Goal: Find specific page/section: Find specific page/section

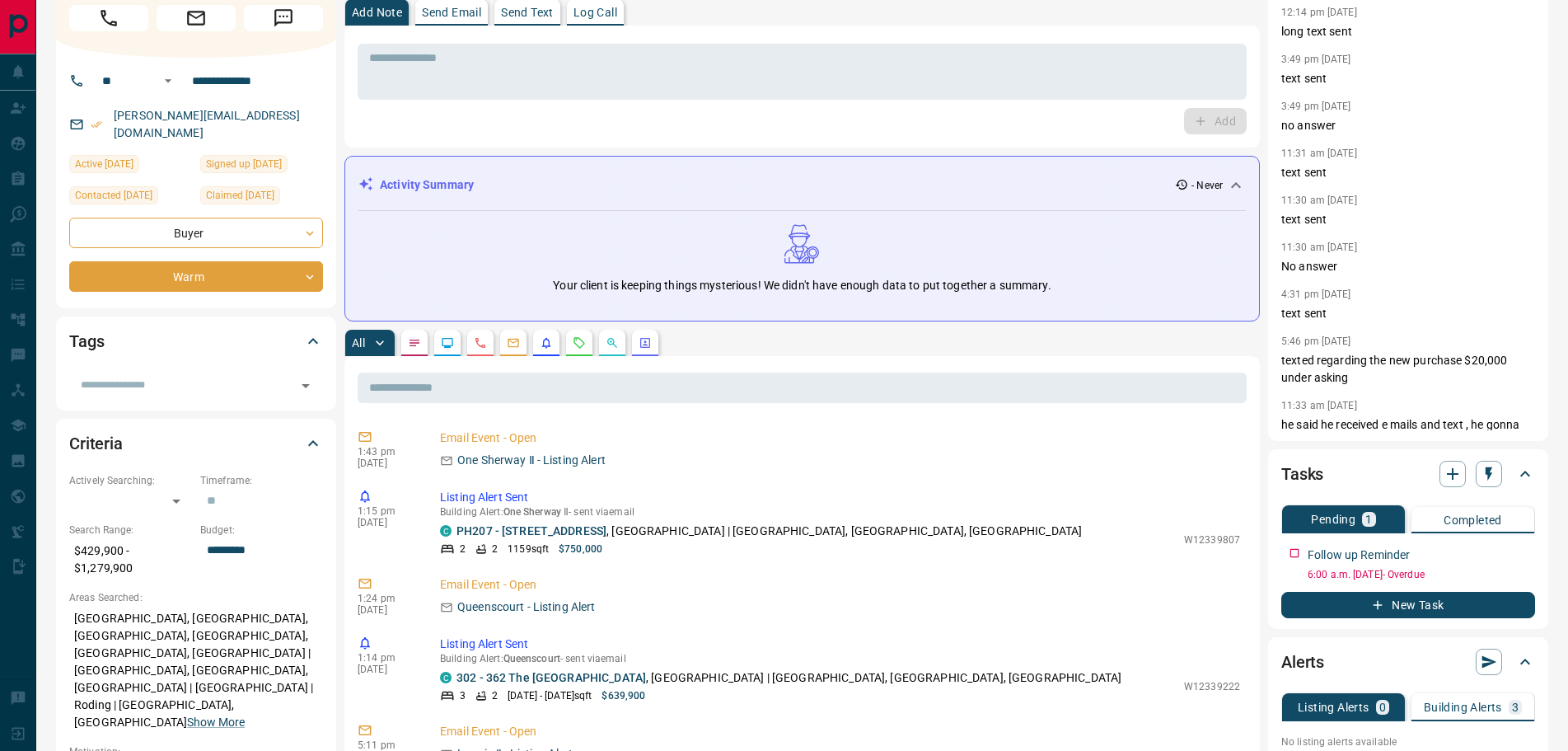
scroll to position [247, 0]
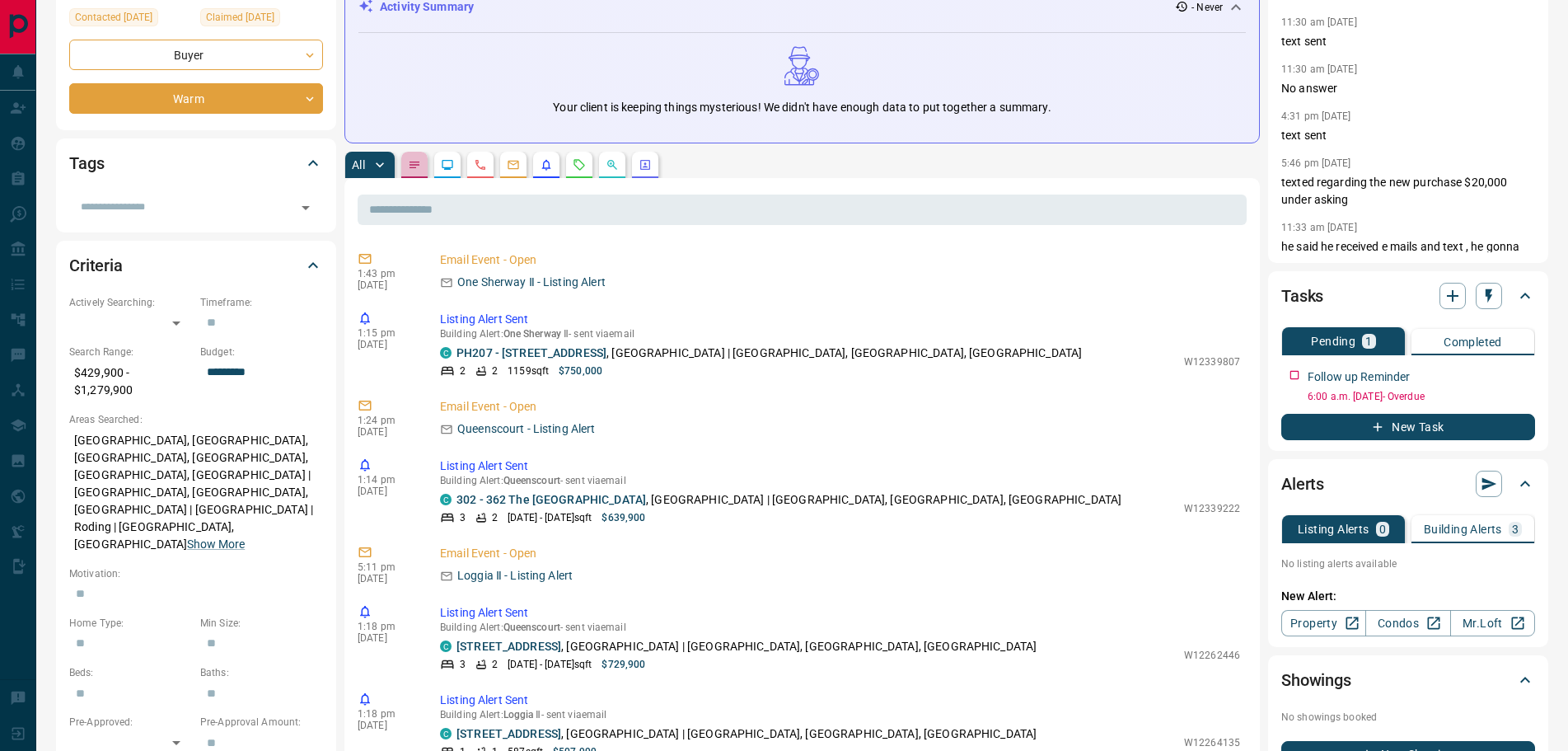
click at [423, 160] on button "button" at bounding box center [414, 165] width 27 height 27
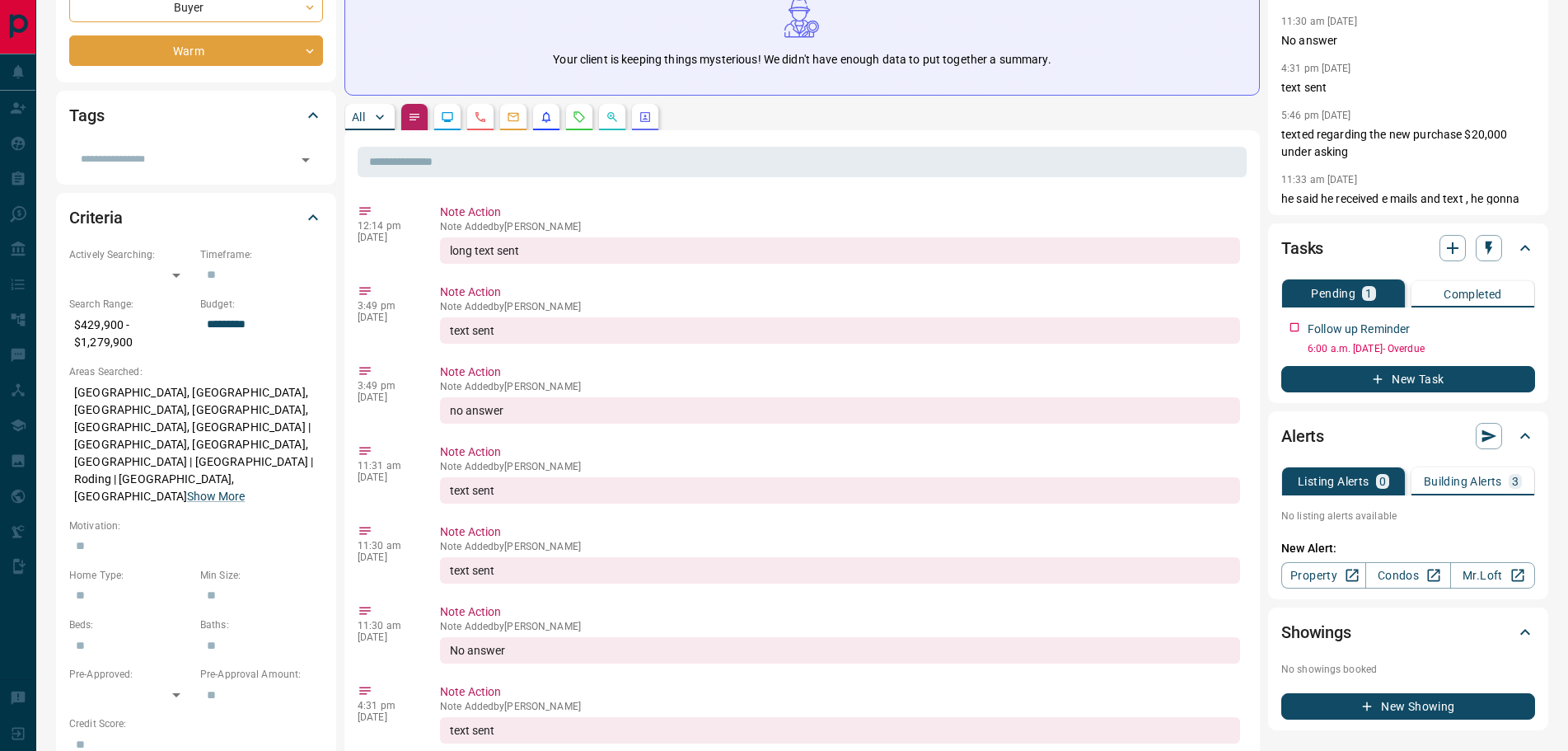
scroll to position [0, 0]
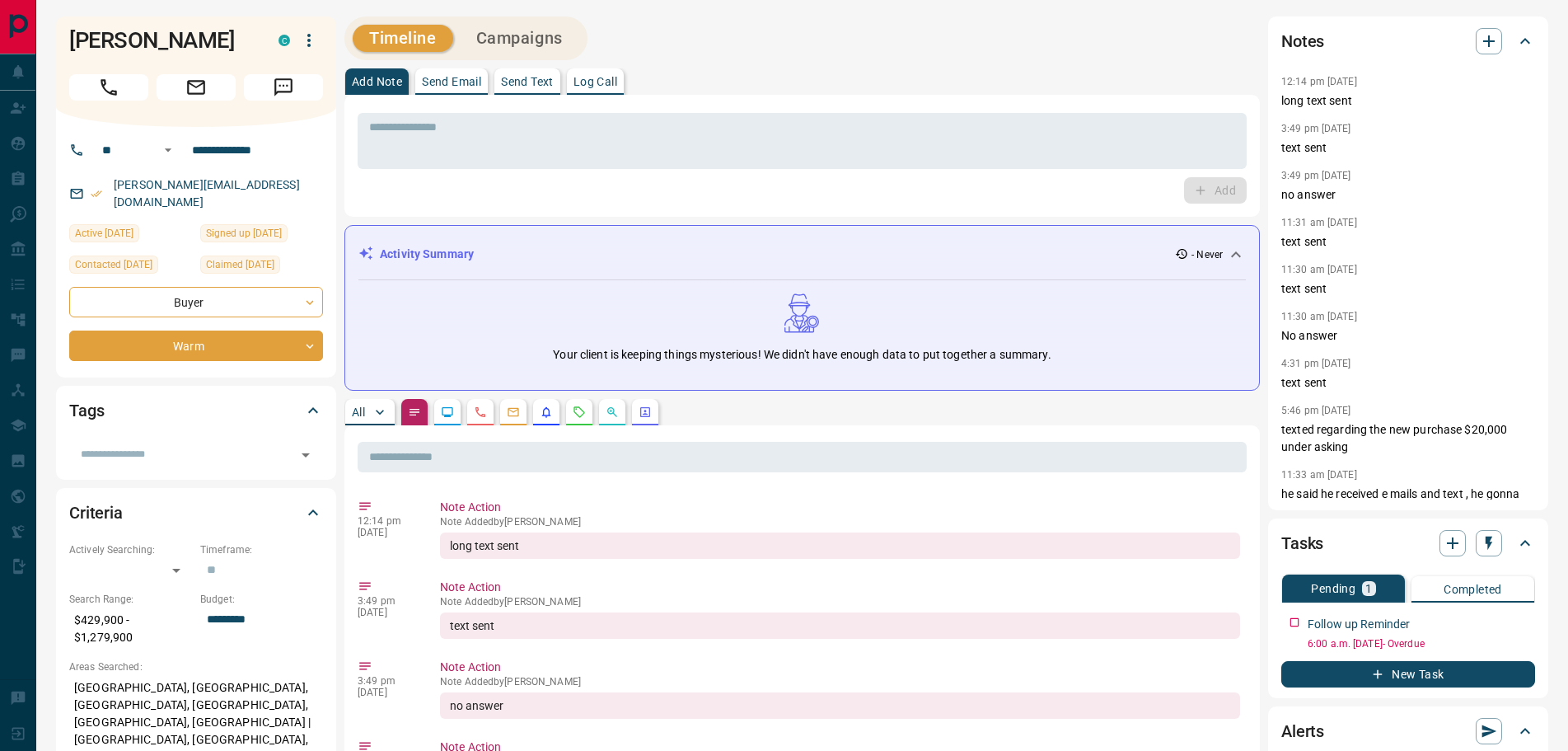
click at [362, 407] on p "All" at bounding box center [358, 412] width 13 height 12
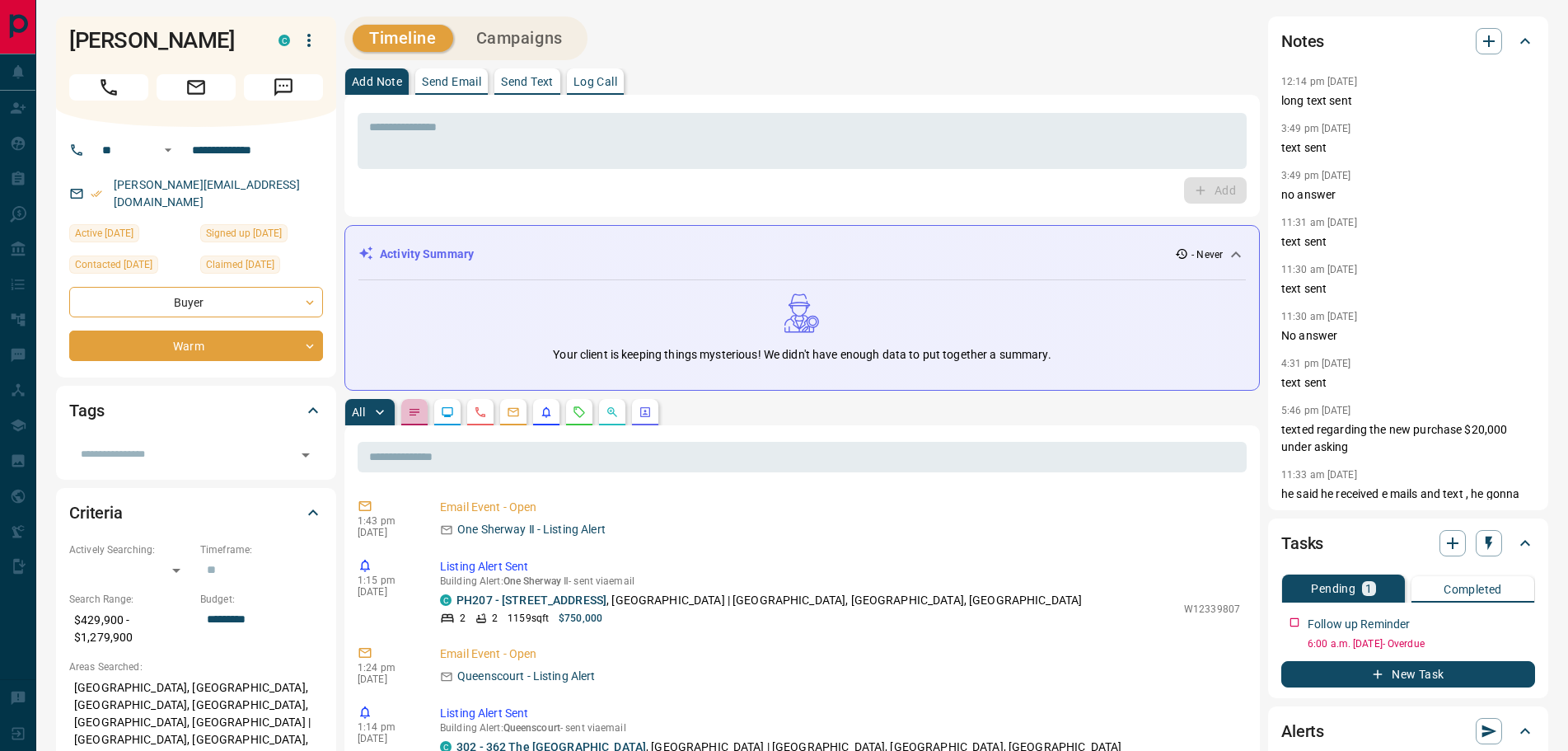
click at [415, 418] on icon "Notes" at bounding box center [414, 412] width 13 height 13
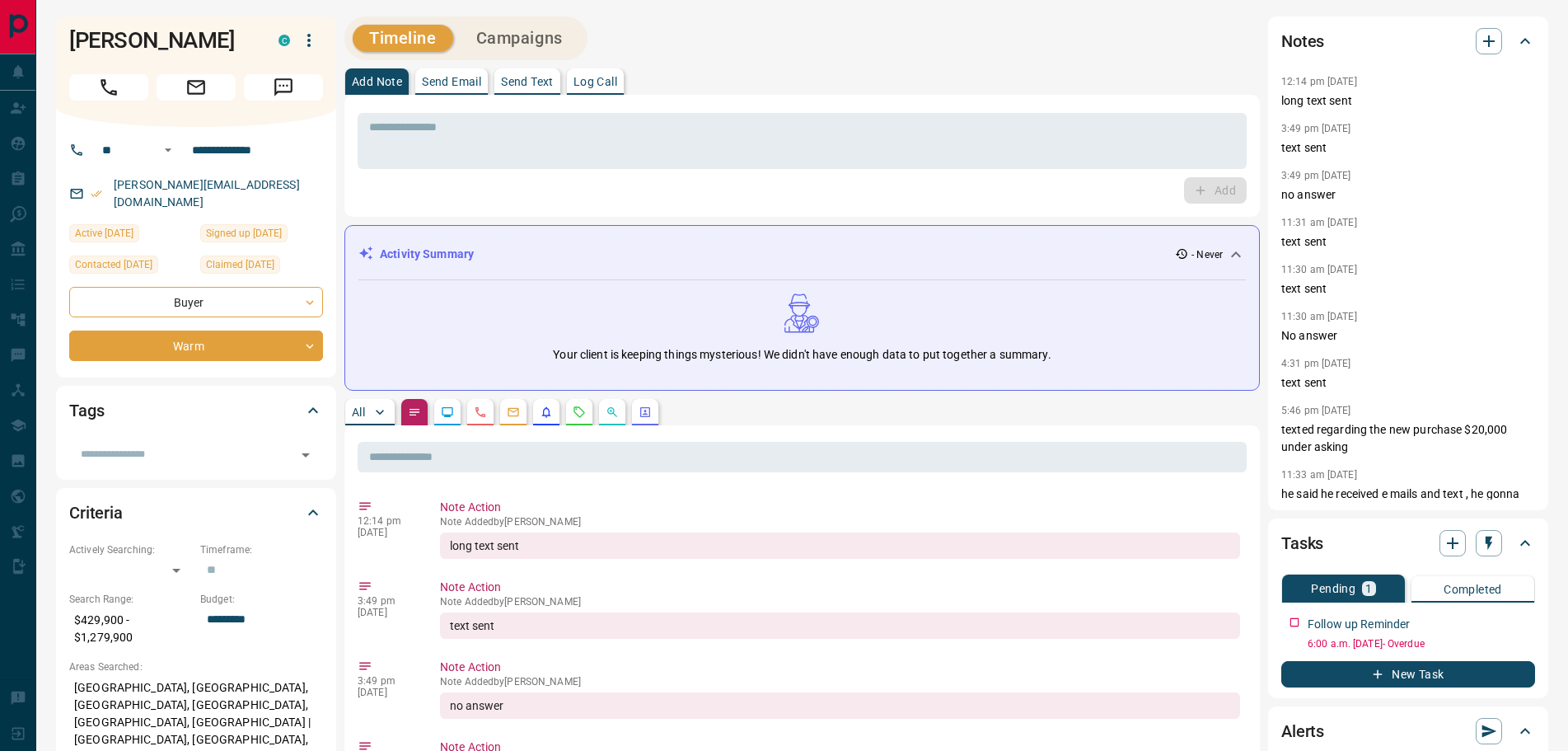
click at [359, 408] on p "All" at bounding box center [358, 412] width 13 height 12
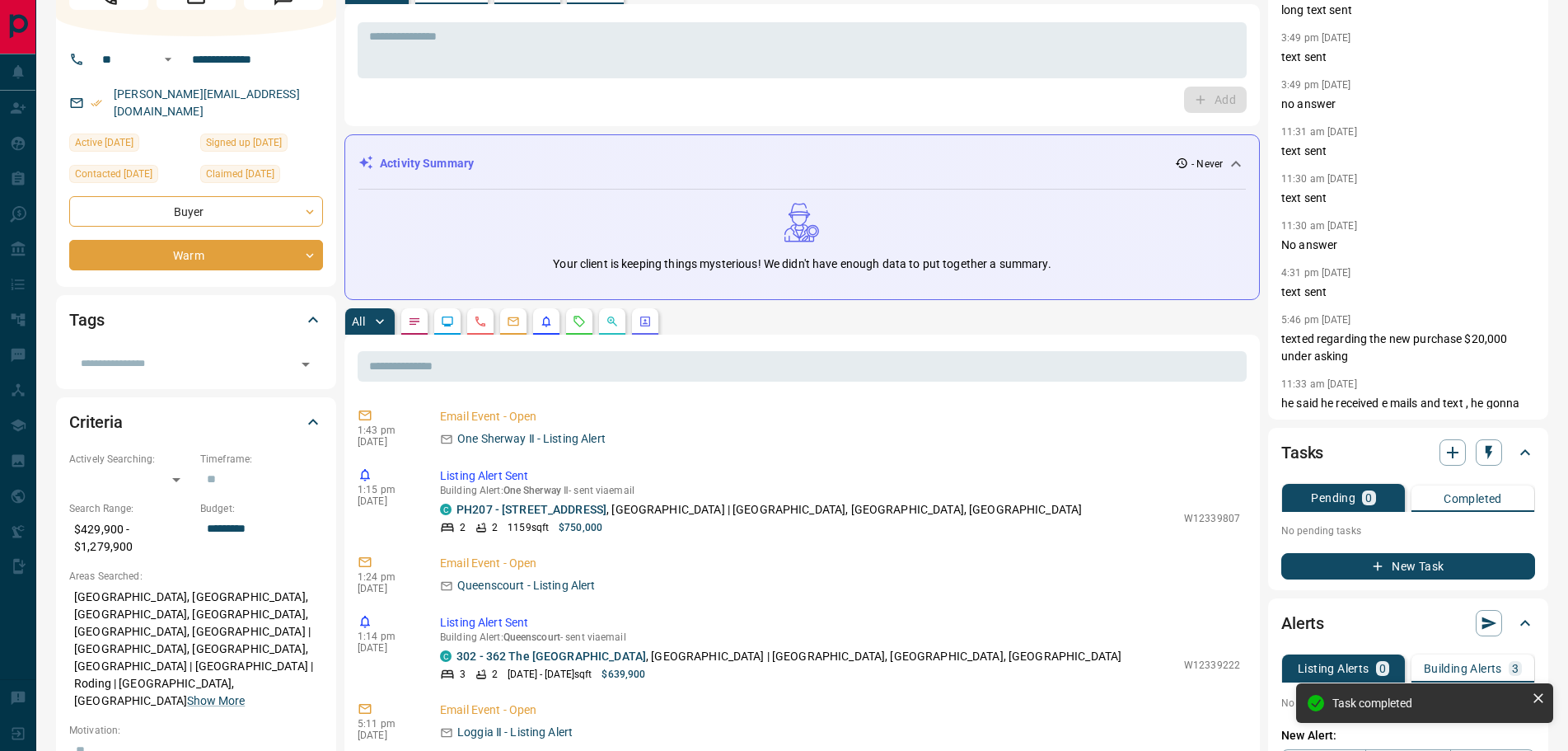
scroll to position [247, 0]
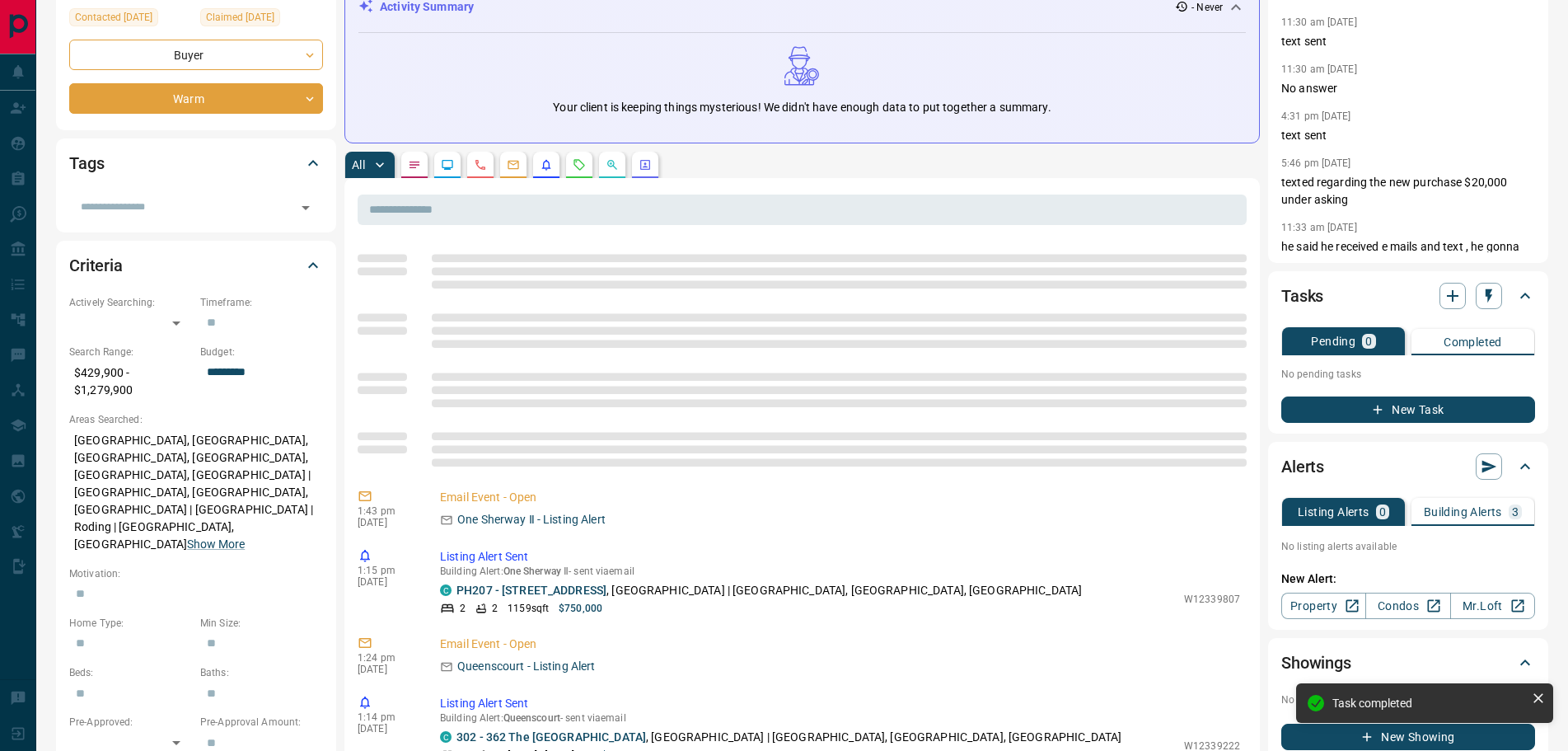
click at [398, 166] on div "All" at bounding box center [801, 165] width 915 height 27
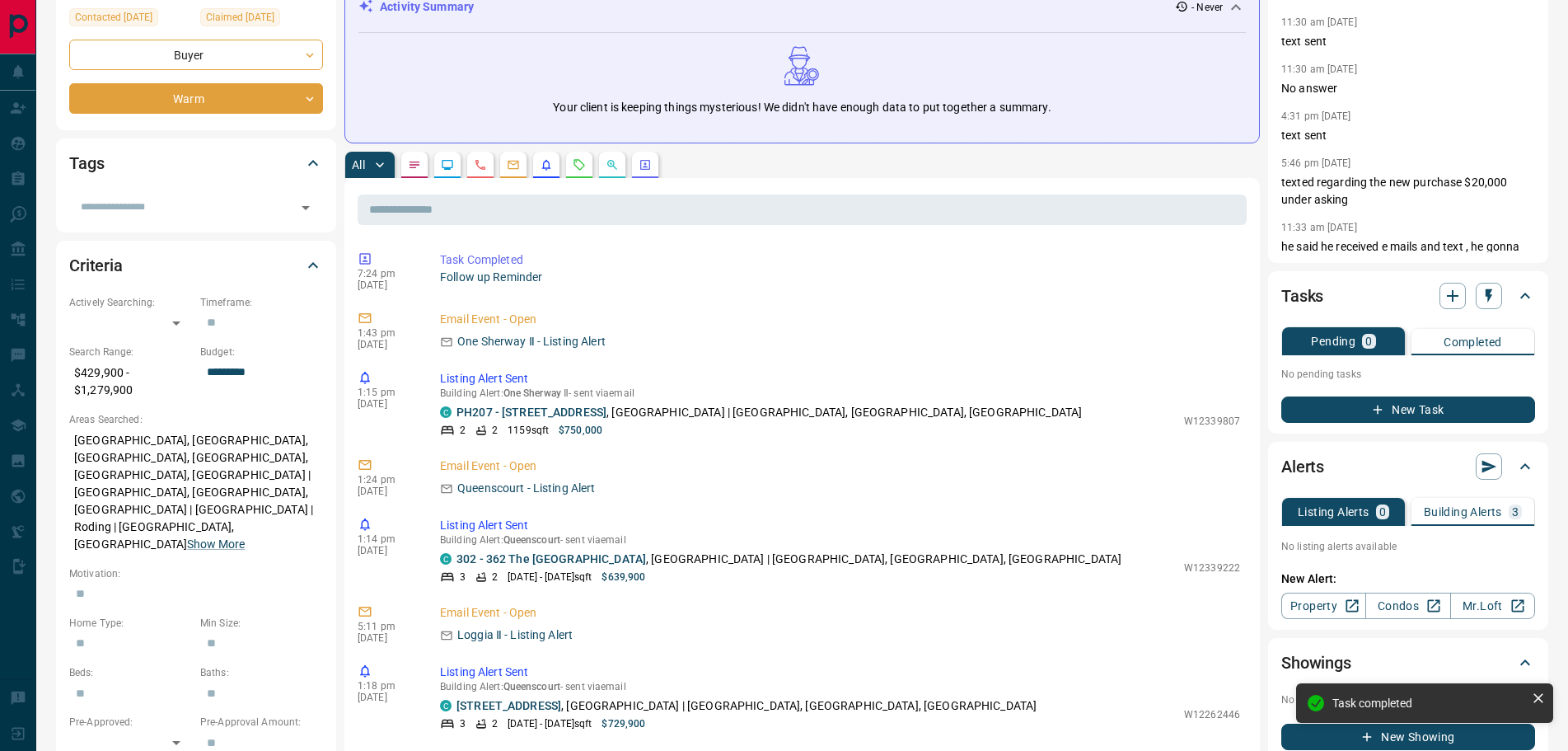
click at [416, 172] on button "button" at bounding box center [414, 165] width 27 height 27
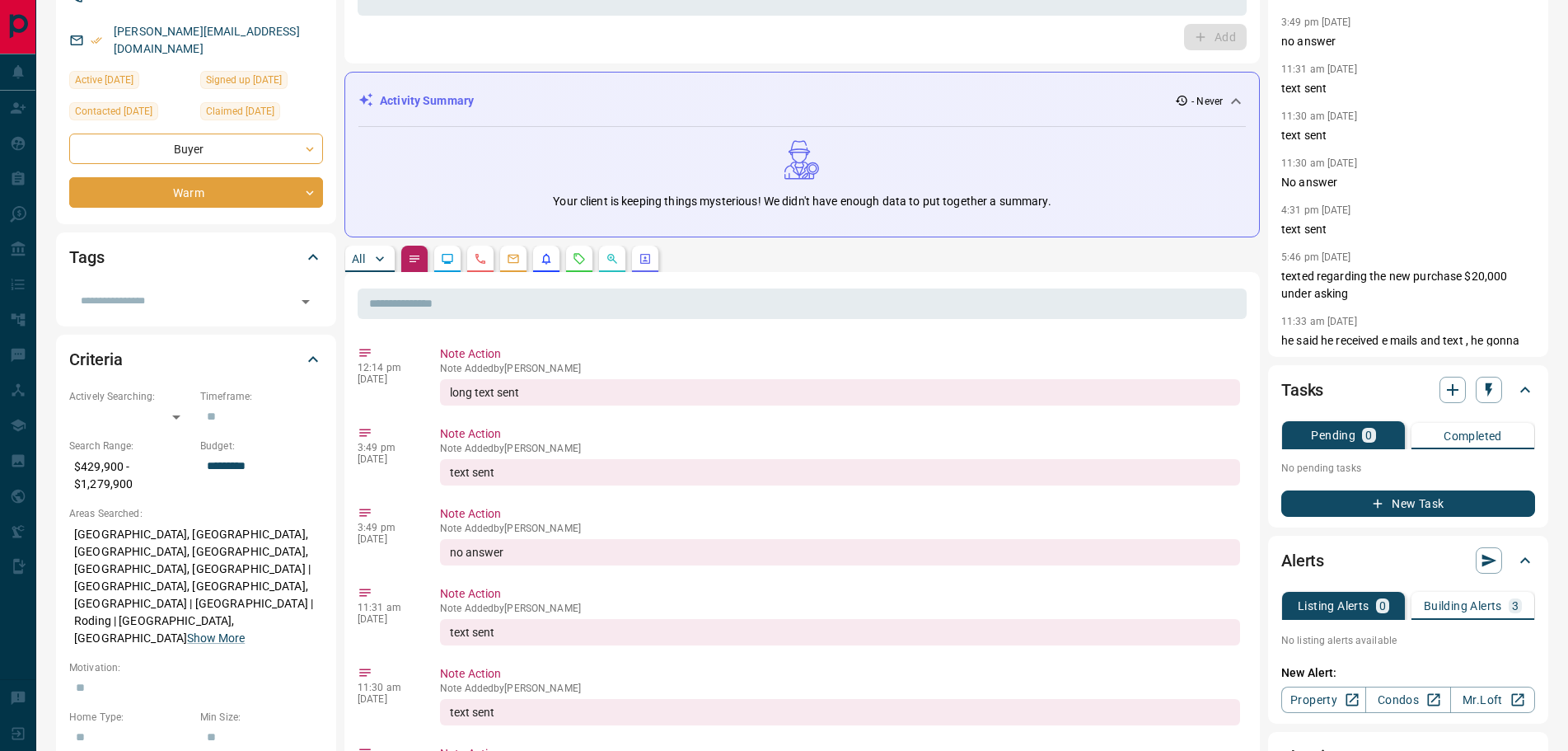
scroll to position [400, 0]
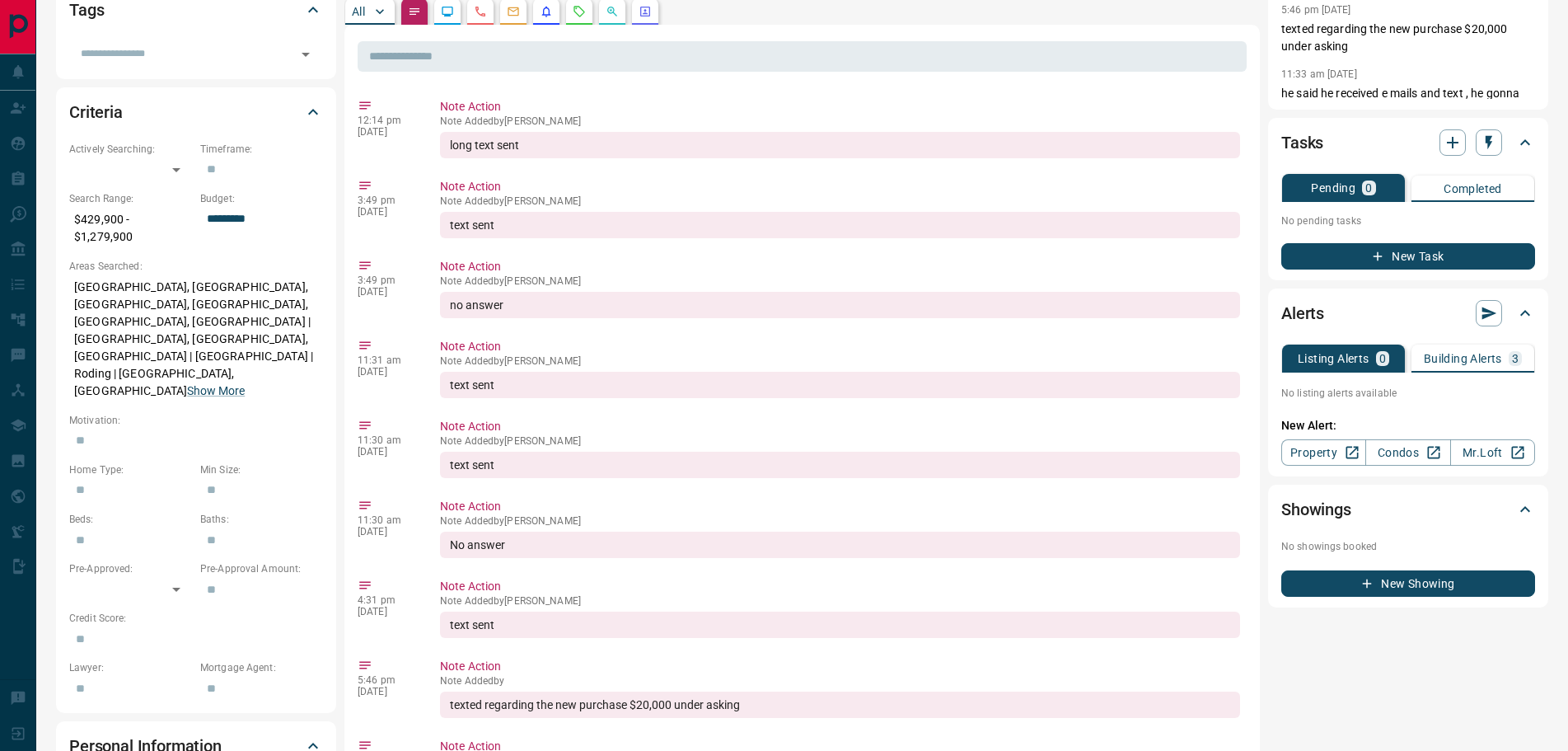
click at [1458, 369] on button "Building Alerts 3" at bounding box center [1473, 358] width 123 height 28
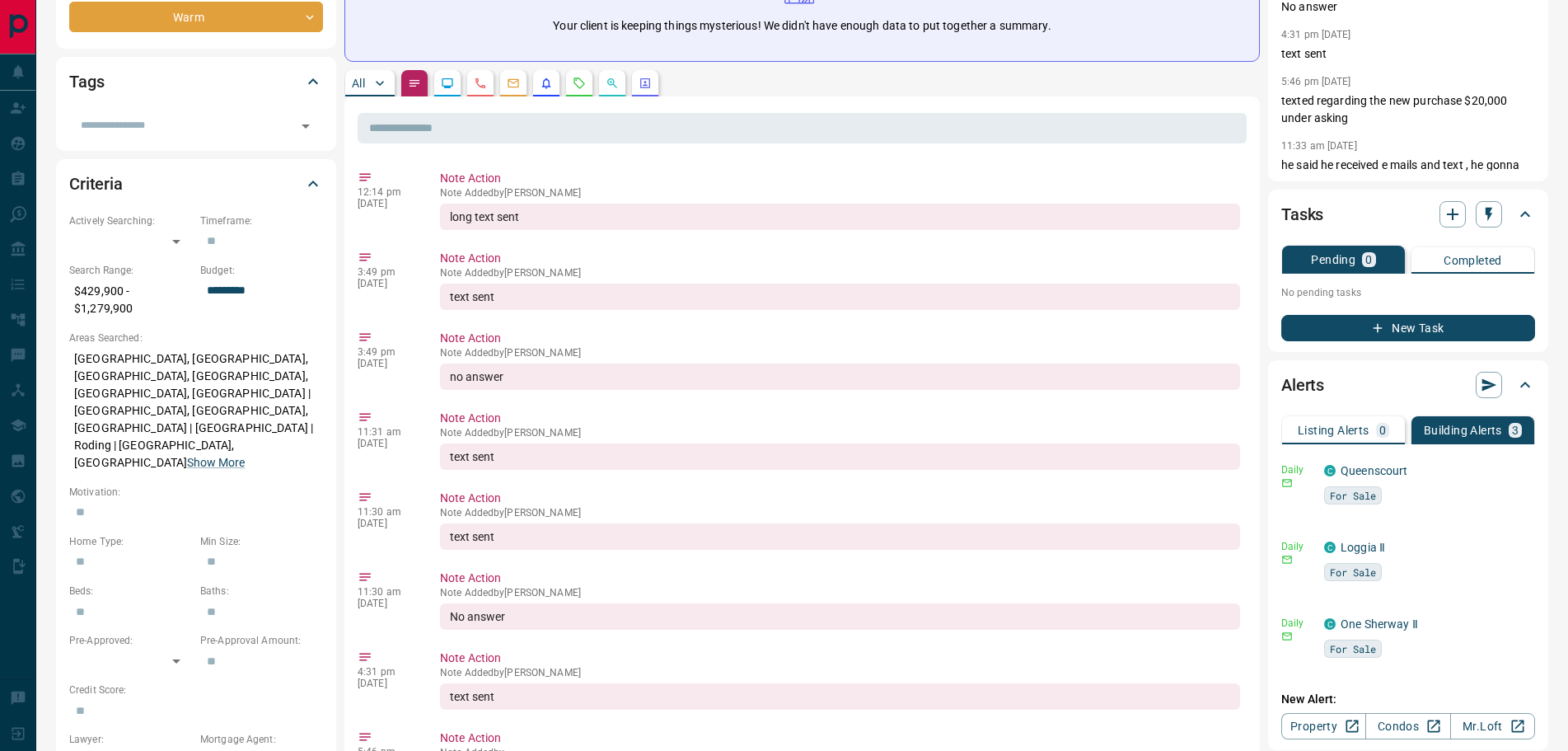
scroll to position [319, 0]
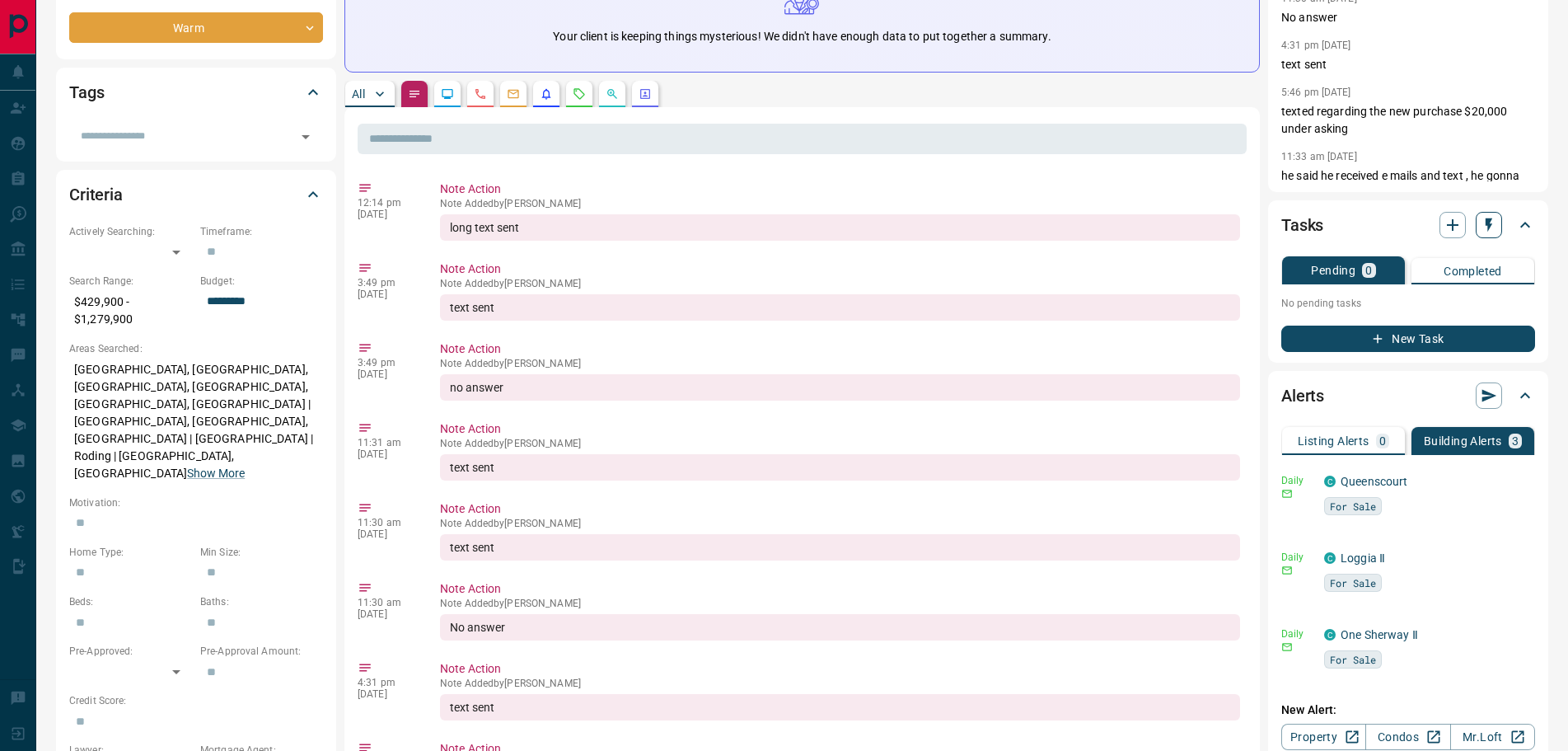
click at [1484, 221] on icon "button" at bounding box center [1488, 225] width 17 height 17
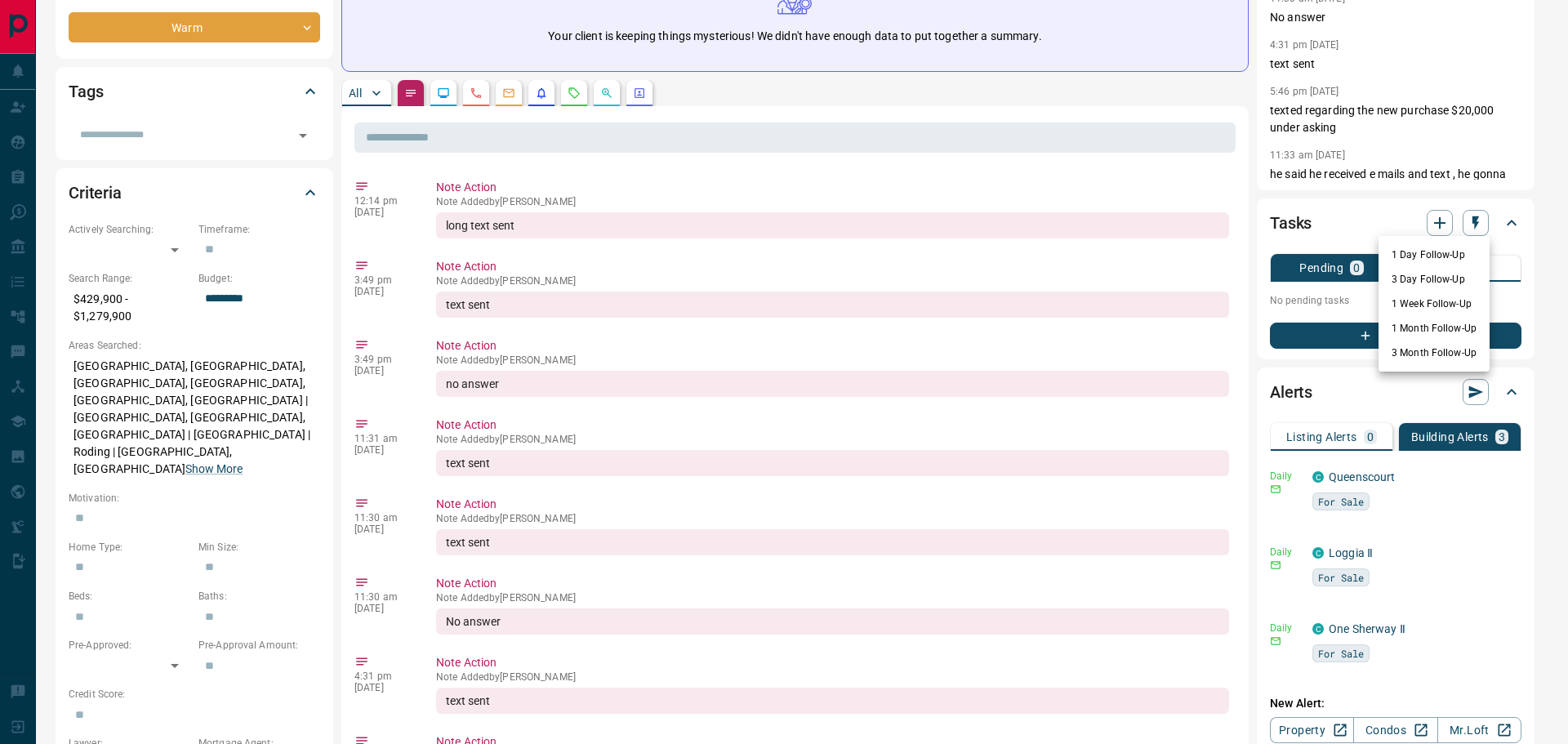
click at [1410, 358] on li "3 Month Follow-Up" at bounding box center [1434, 353] width 111 height 25
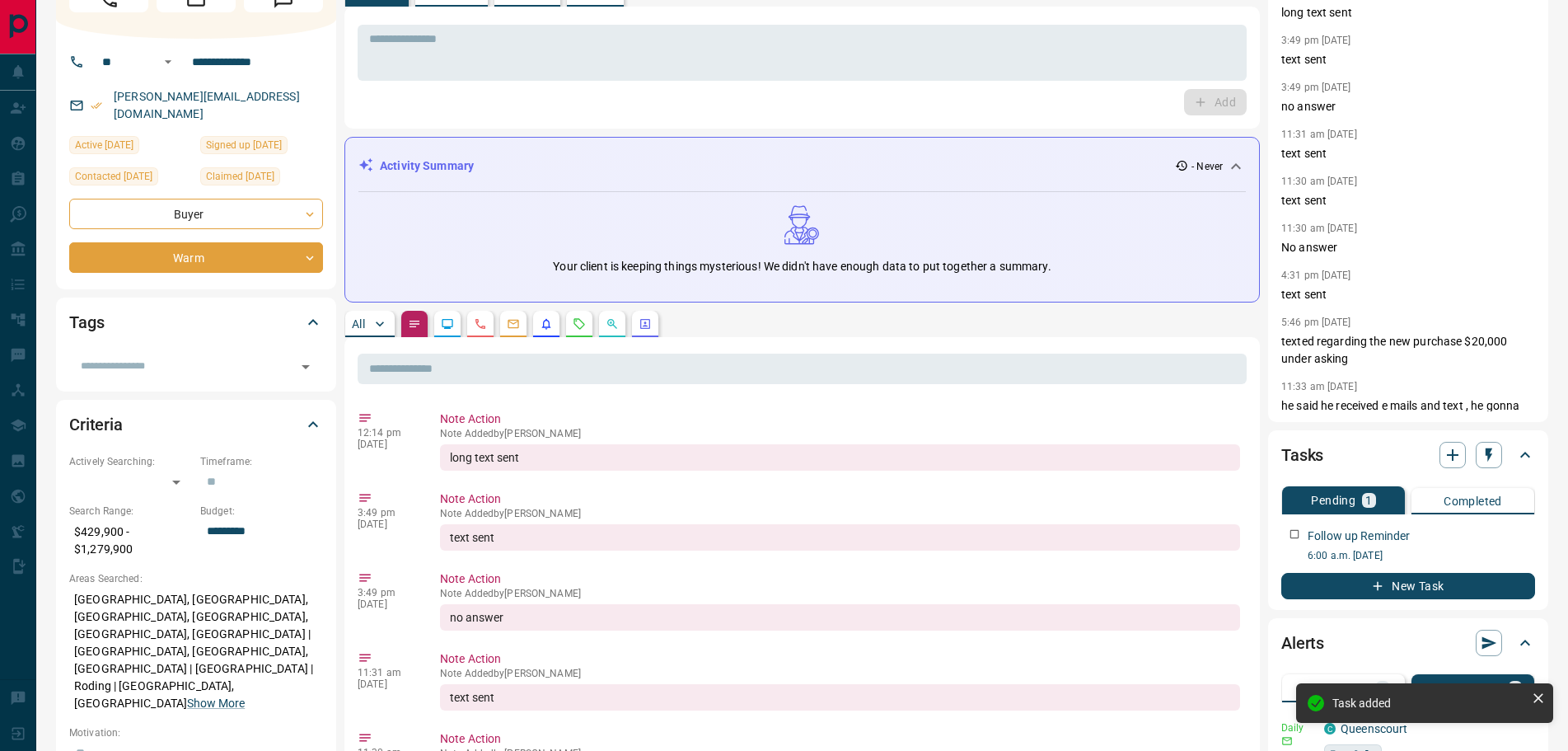
scroll to position [165, 0]
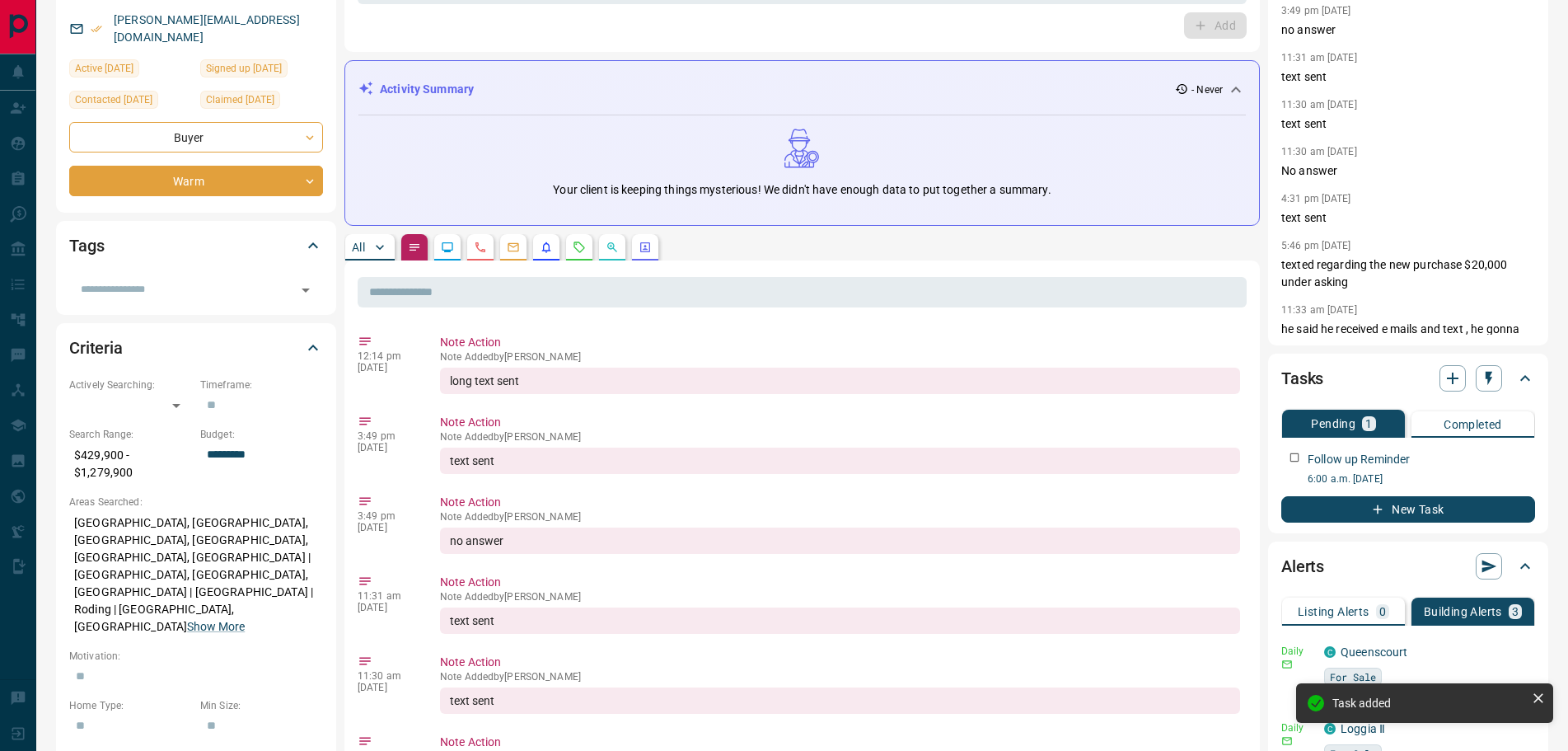
click at [360, 246] on p "All" at bounding box center [358, 246] width 13 height 12
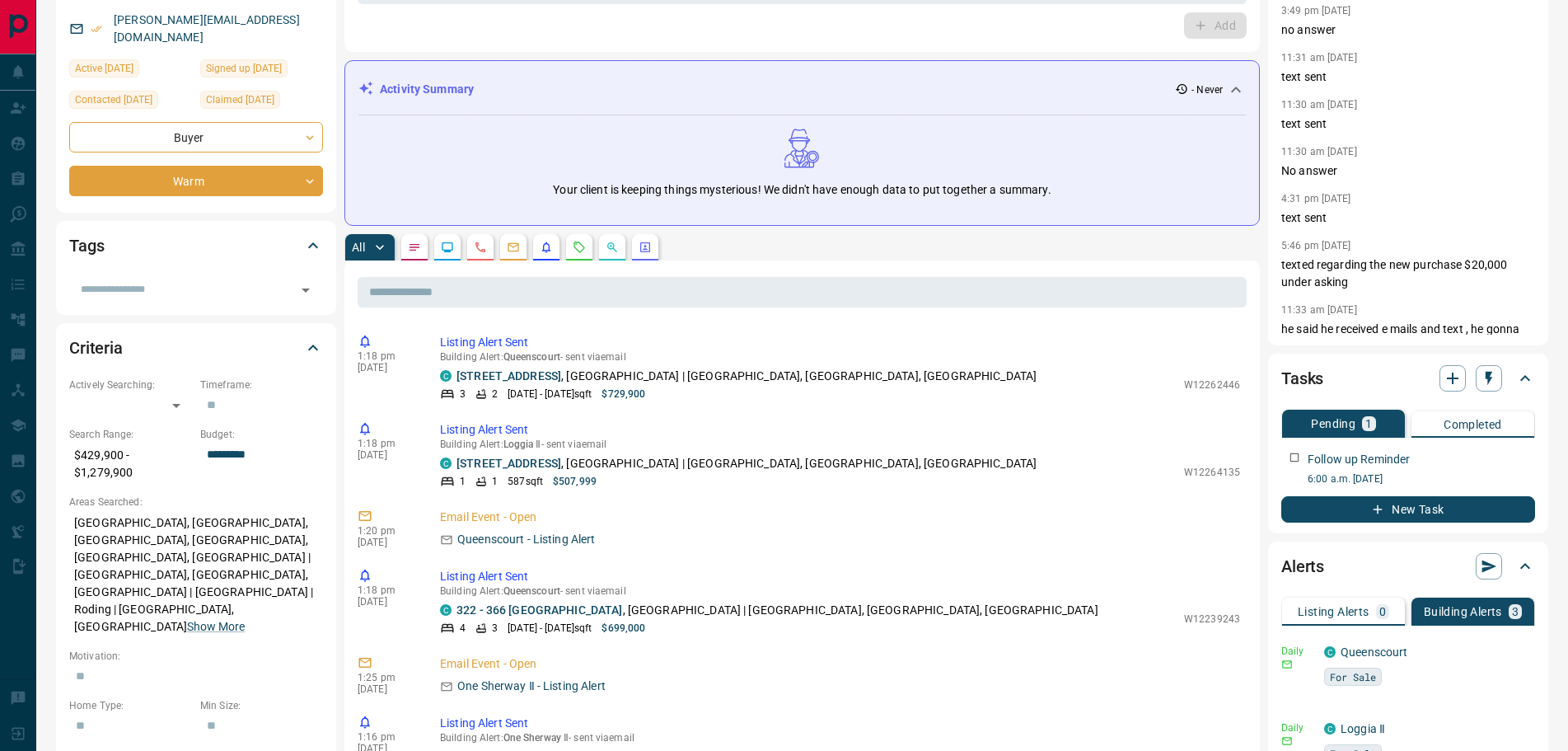
scroll to position [176, 0]
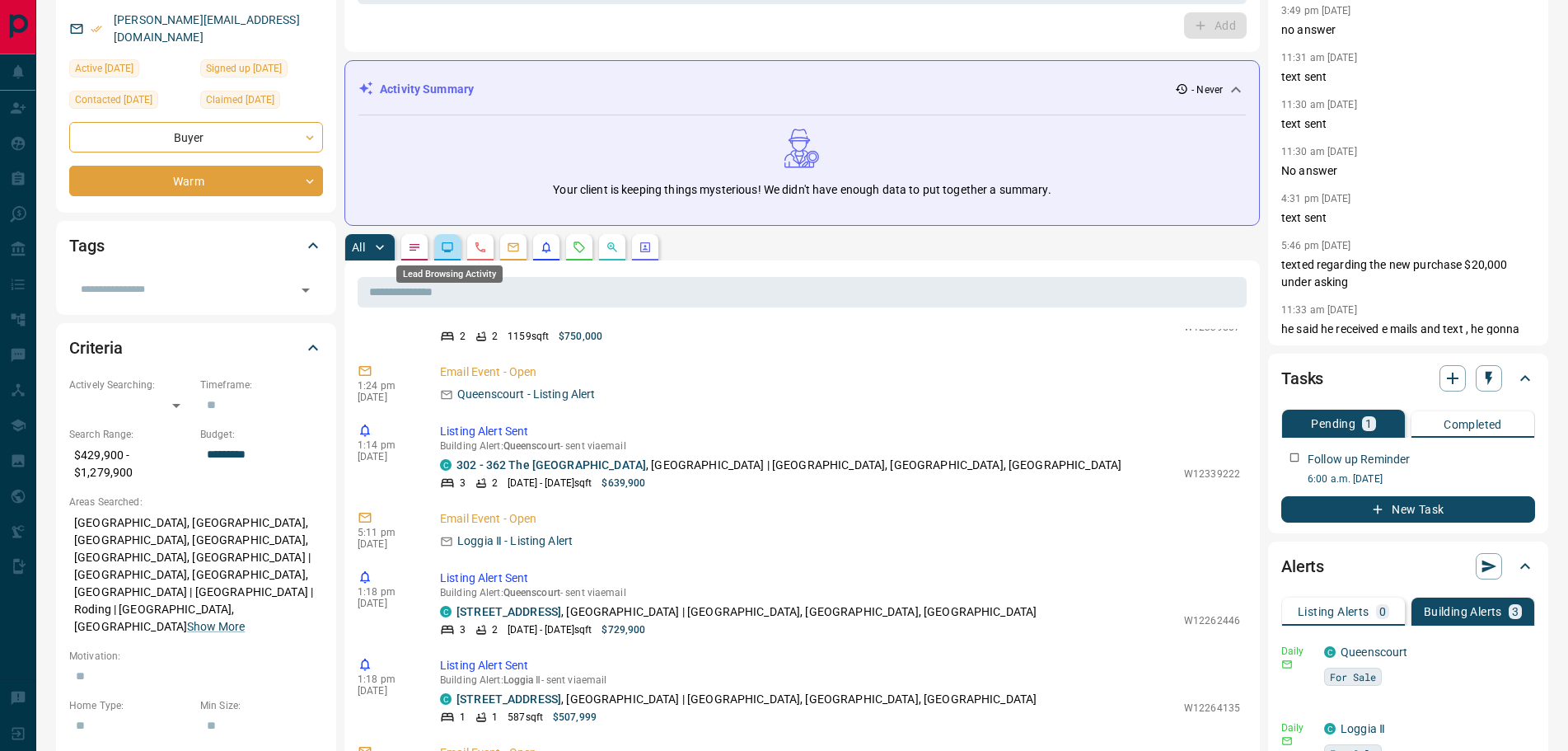
click at [448, 246] on icon "Lead Browsing Activity" at bounding box center [447, 246] width 13 height 13
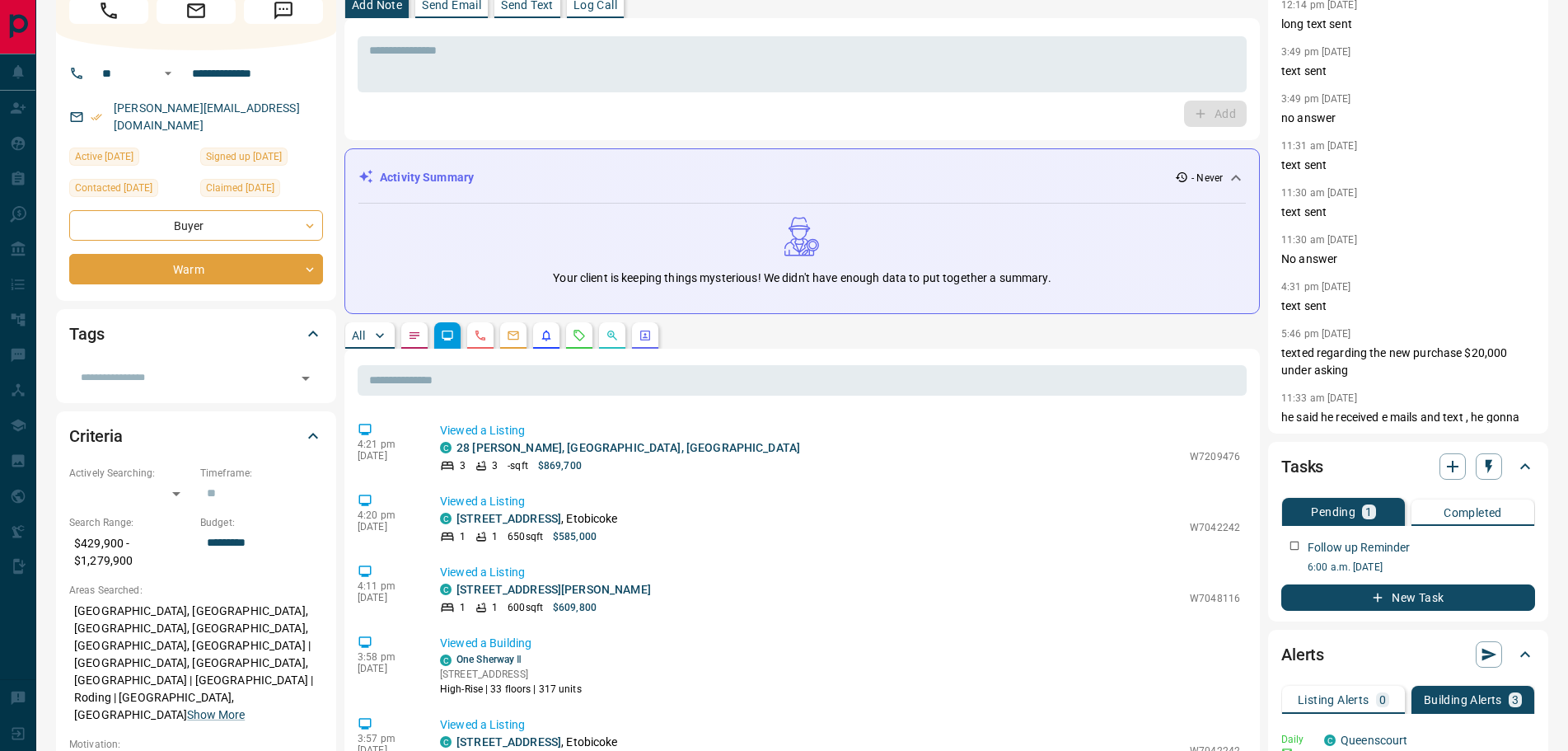
scroll to position [0, 0]
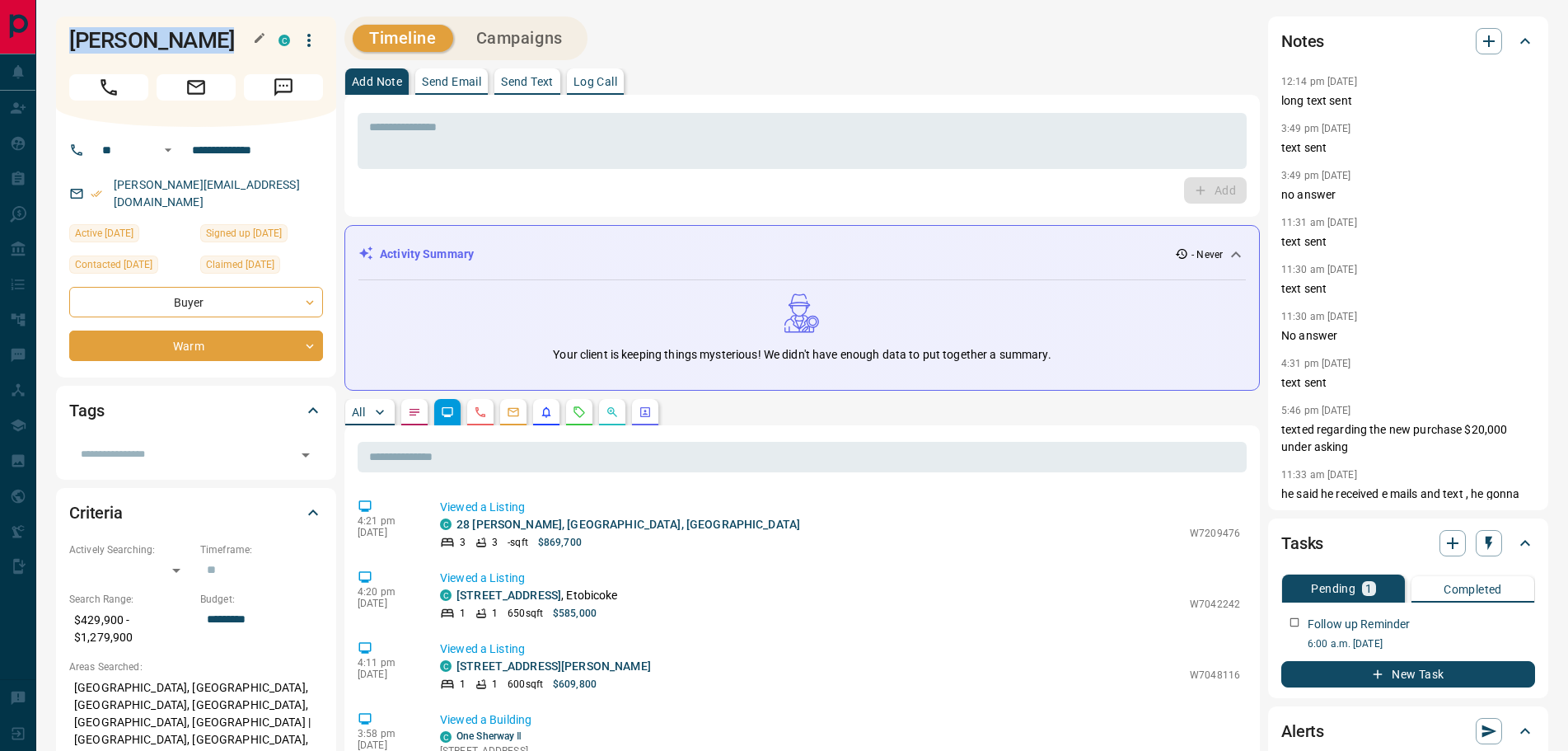
drag, startPoint x: 209, startPoint y: 45, endPoint x: 74, endPoint y: 34, distance: 135.4
click at [74, 34] on h1 "[PERSON_NAME]" at bounding box center [161, 41] width 184 height 27
copy h1 "[PERSON_NAME]"
